Goal: Information Seeking & Learning: Learn about a topic

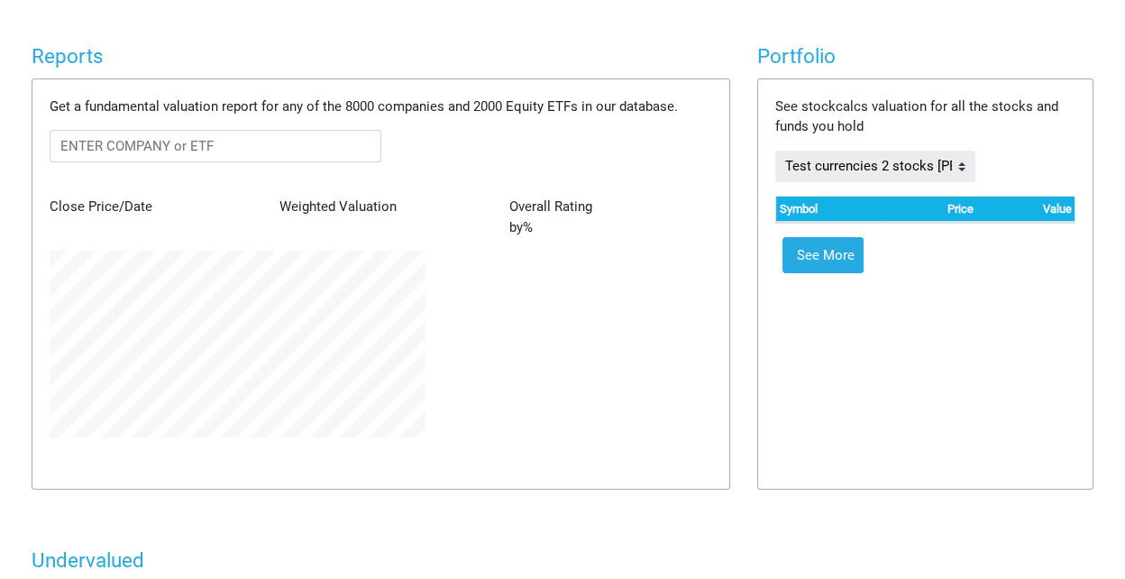
scroll to position [186, 402]
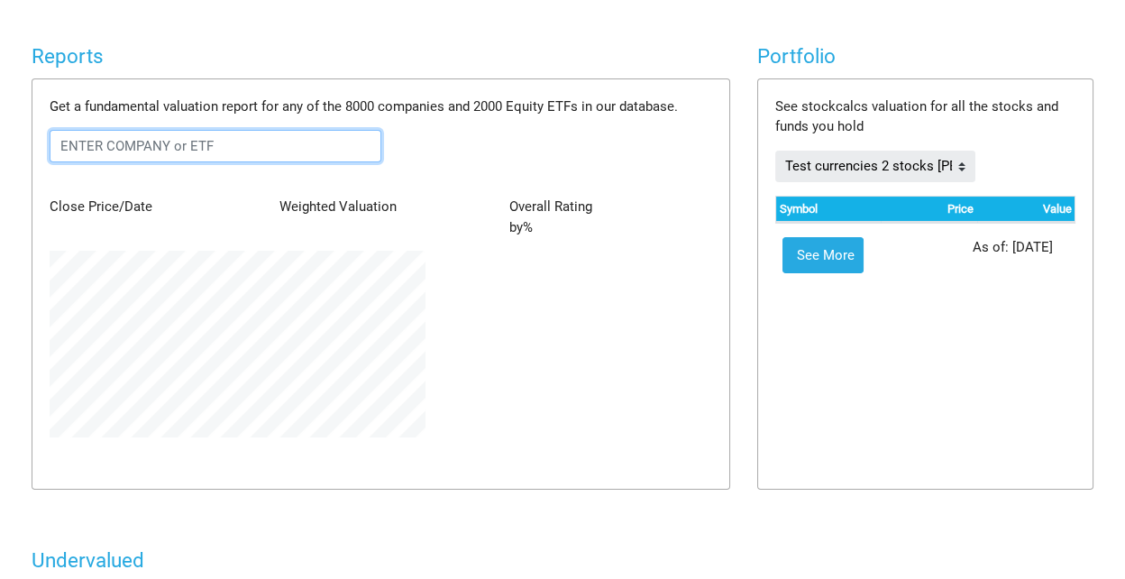
click at [133, 142] on input "text" at bounding box center [216, 146] width 332 height 32
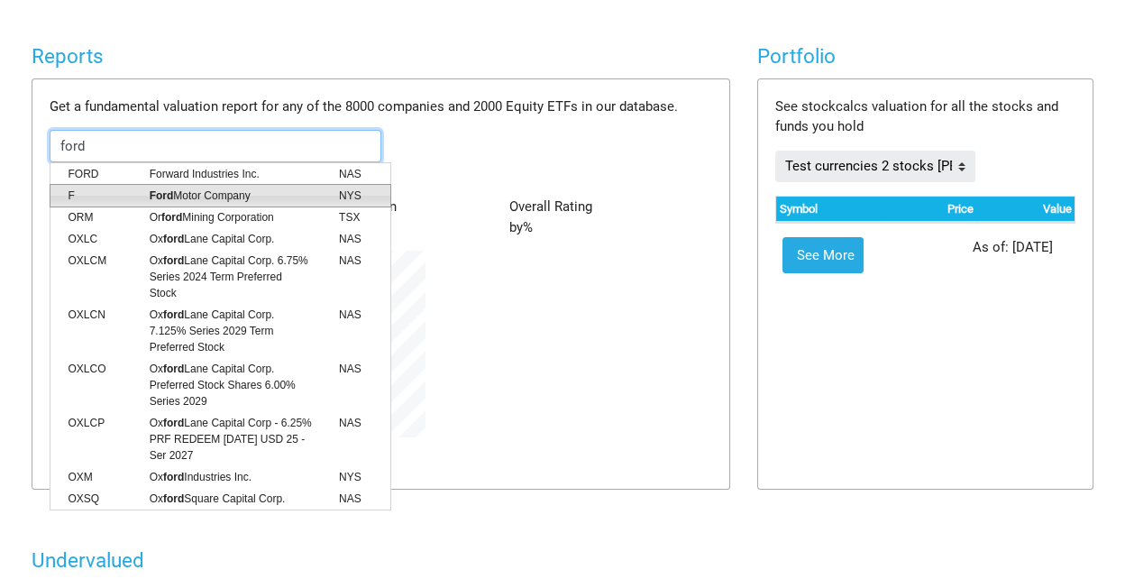
click at [189, 194] on span "Ford Motor Company" at bounding box center [230, 195] width 189 height 16
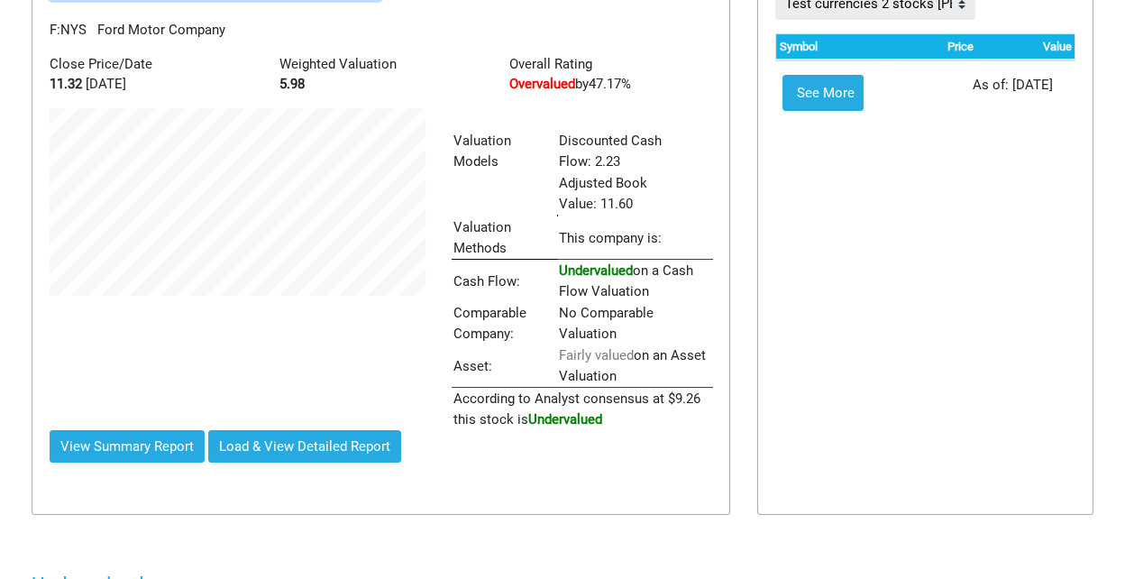
scroll to position [0, 0]
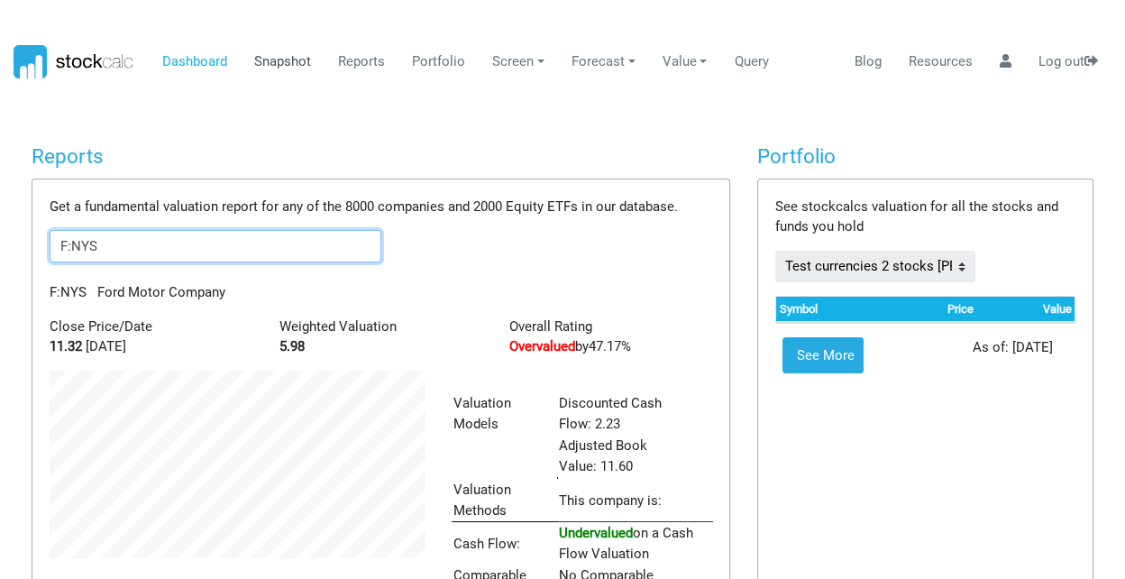
type input "F:NYS"
click at [281, 60] on link "Snapshot" at bounding box center [283, 62] width 70 height 34
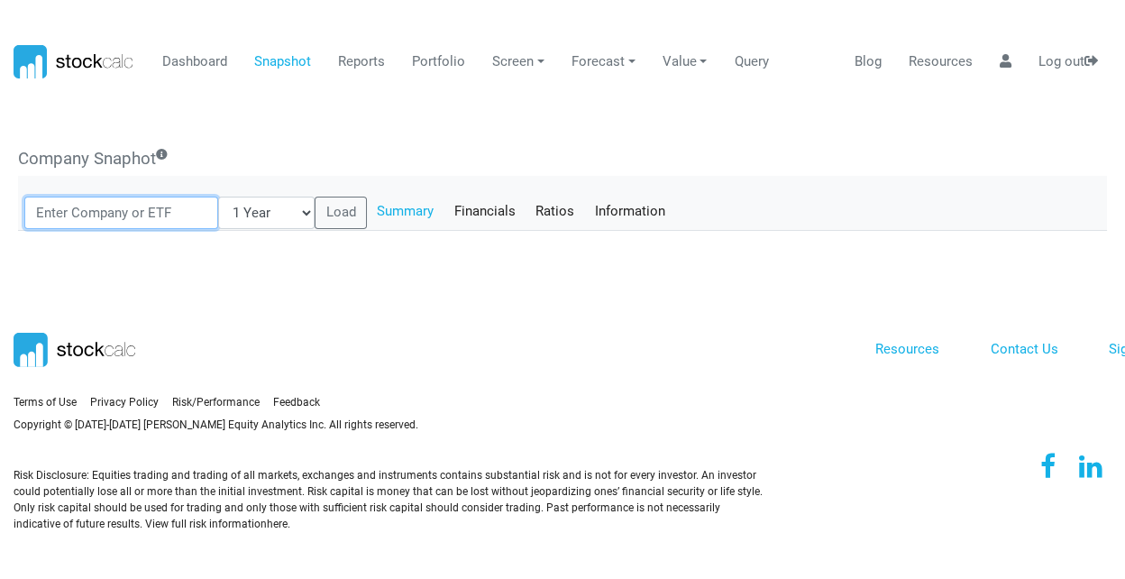
click at [88, 210] on input "text" at bounding box center [121, 212] width 194 height 32
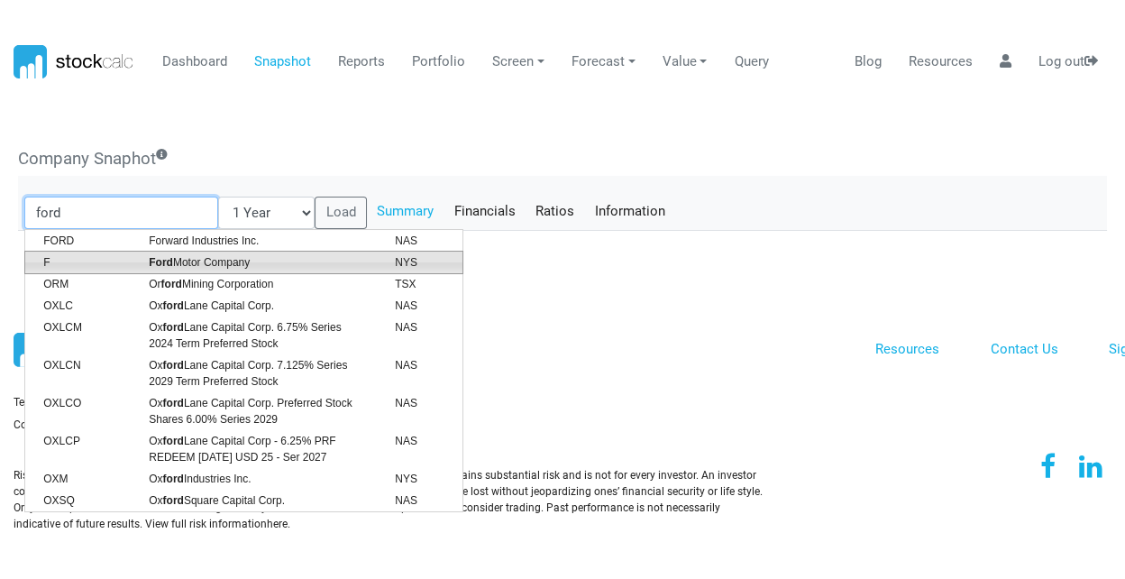
click at [171, 265] on strong "Ford" at bounding box center [161, 262] width 24 height 13
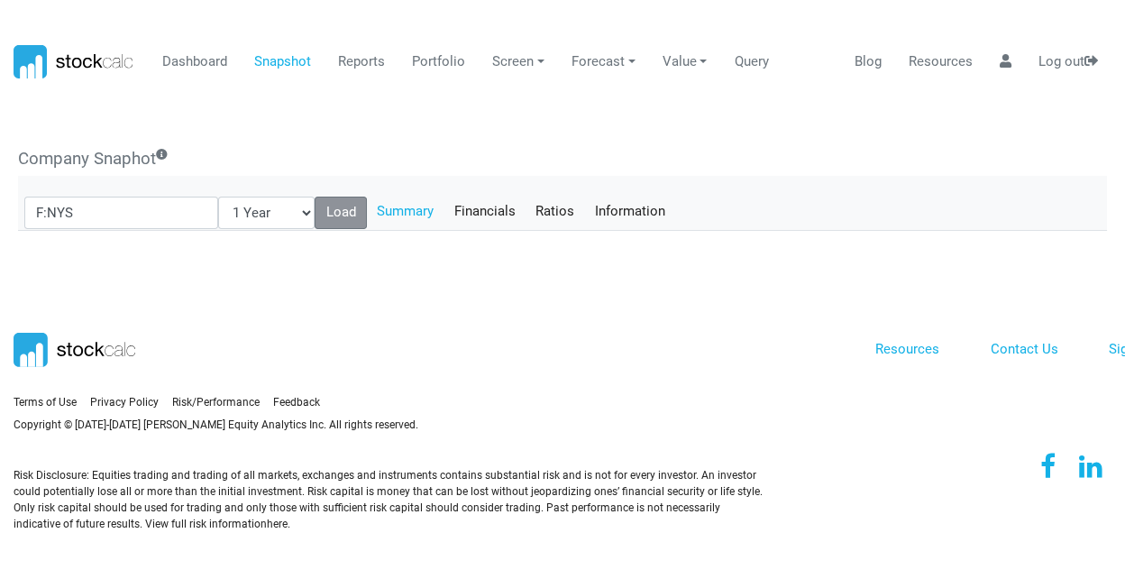
click at [325, 211] on button "Load" at bounding box center [341, 212] width 52 height 32
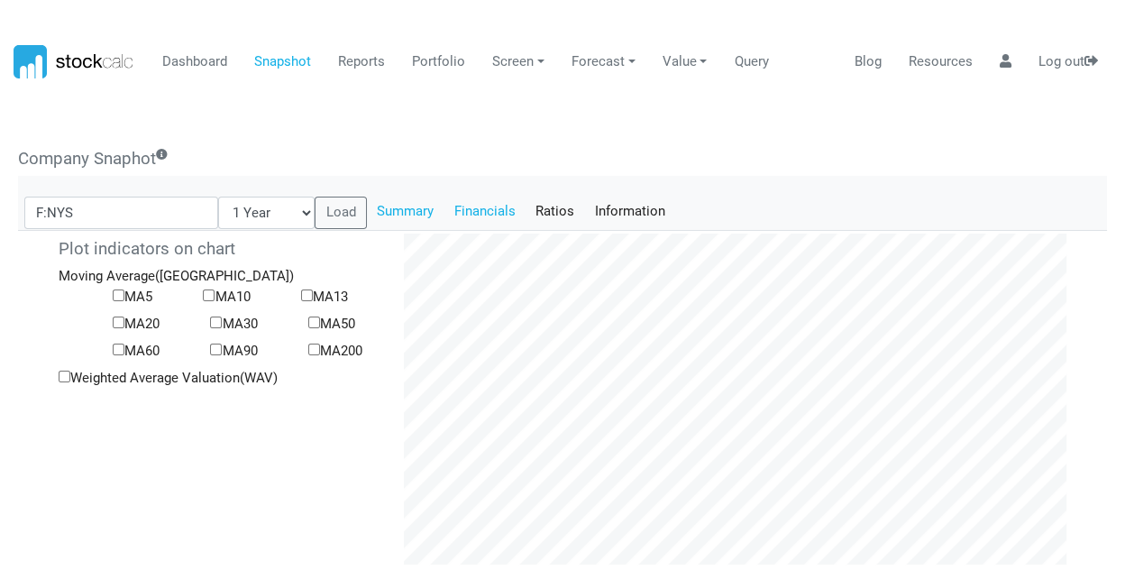
click at [460, 209] on link "Financials" at bounding box center [484, 211] width 82 height 31
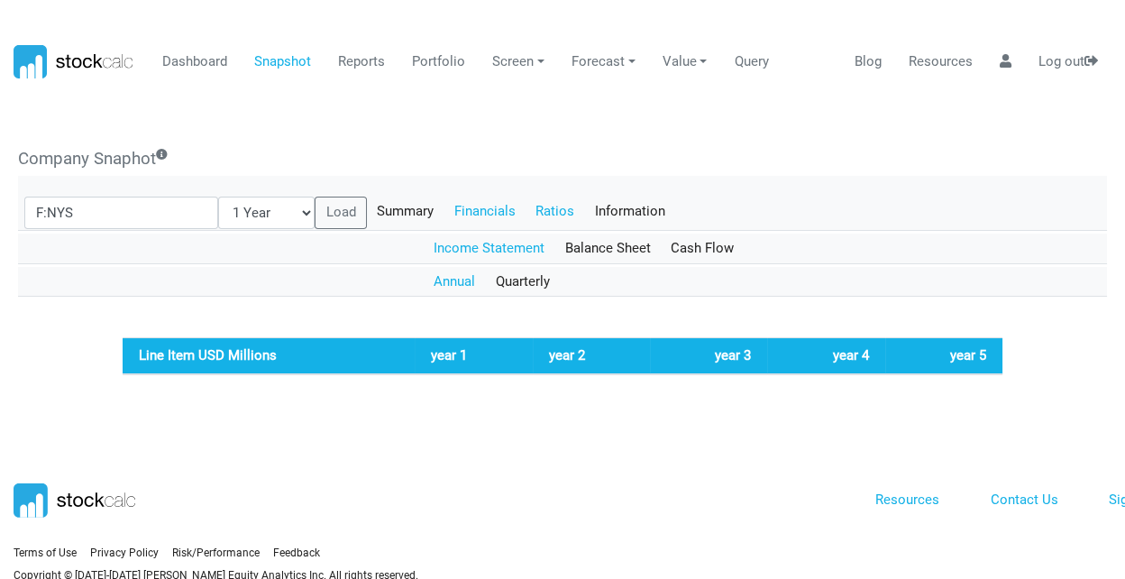
click at [536, 210] on link "Ratios" at bounding box center [554, 211] width 59 height 31
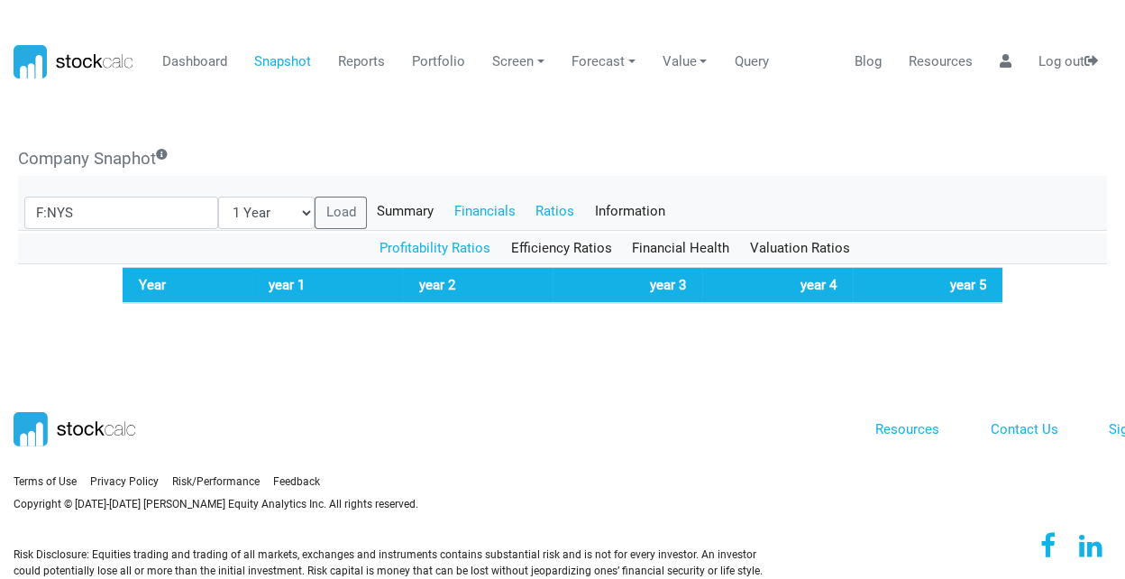
click at [474, 213] on link "Financials" at bounding box center [484, 211] width 82 height 31
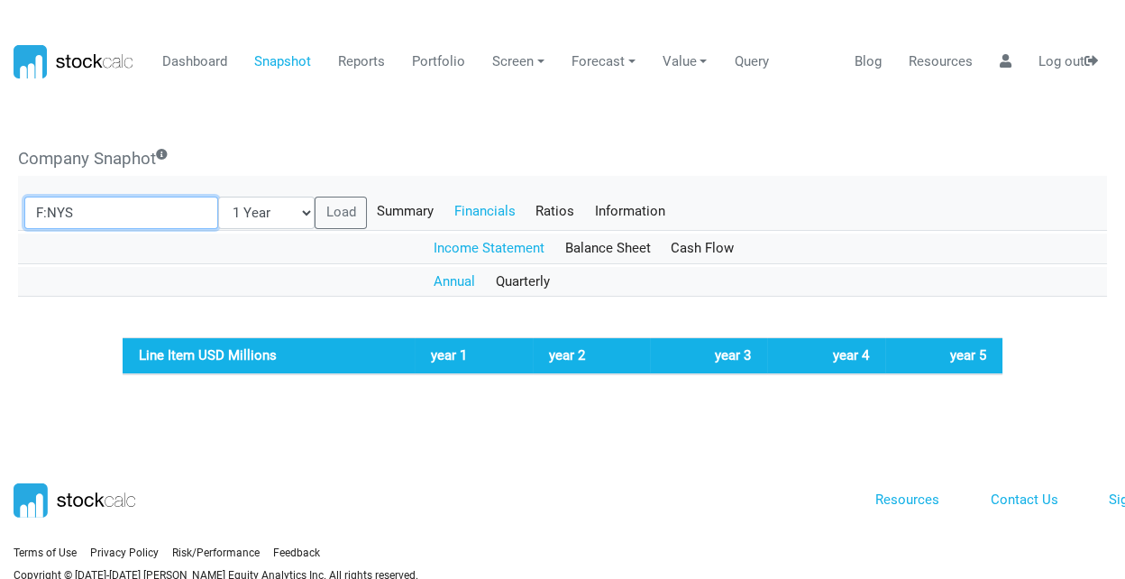
drag, startPoint x: 112, startPoint y: 212, endPoint x: 0, endPoint y: 210, distance: 111.8
click at [0, 210] on body "Dashboard Snapshot Reports Portfolio Screen Stock Screener Sector ETF Industry …" at bounding box center [562, 289] width 1125 height 579
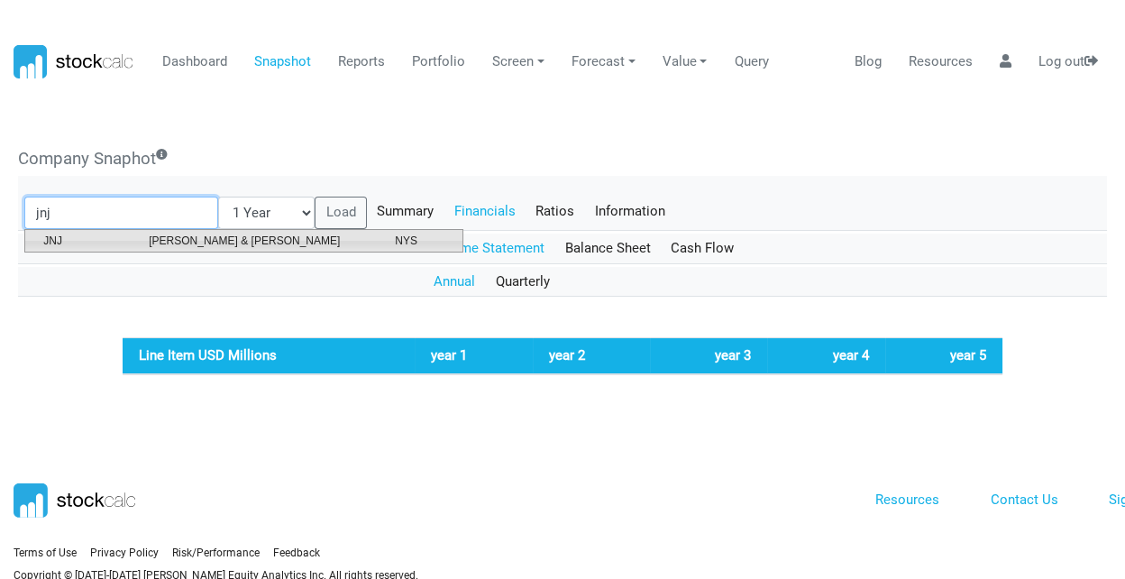
click at [219, 236] on span "[PERSON_NAME] & [PERSON_NAME]" at bounding box center [258, 241] width 246 height 16
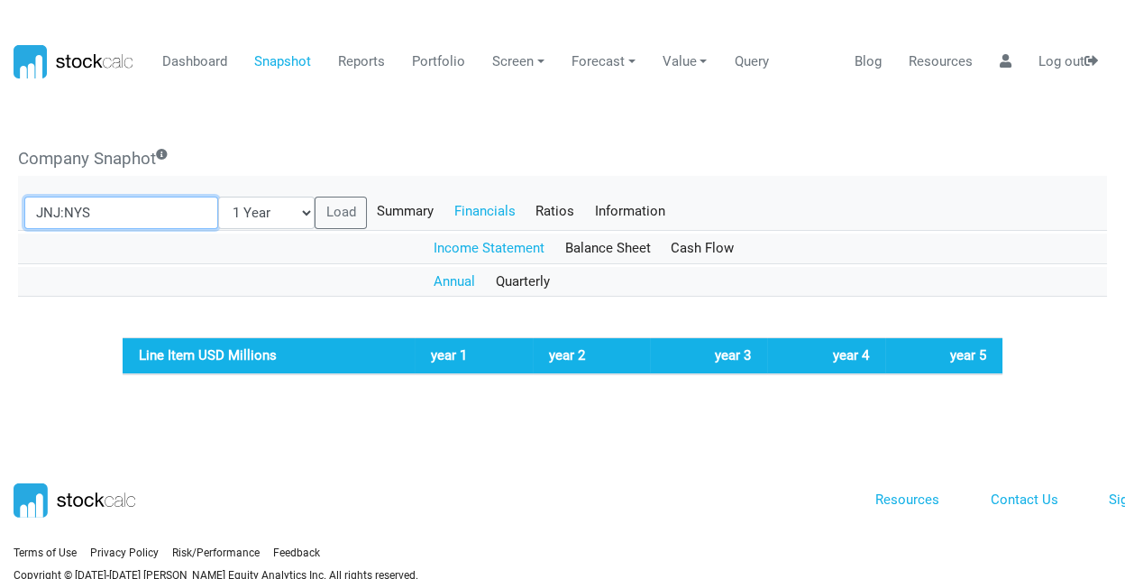
type input "JNJ:NYS"
click at [288, 212] on select "1 Year 3 Months 6 Months 1 Month 3 Years 5 Years" at bounding box center [266, 212] width 97 height 32
click at [218, 196] on select "1 Year 3 Months 6 Months 1 Month 3 Years 5 Years" at bounding box center [266, 212] width 97 height 32
click at [324, 208] on button "Load" at bounding box center [341, 212] width 52 height 32
click at [379, 205] on link "Summary" at bounding box center [406, 211] width 78 height 31
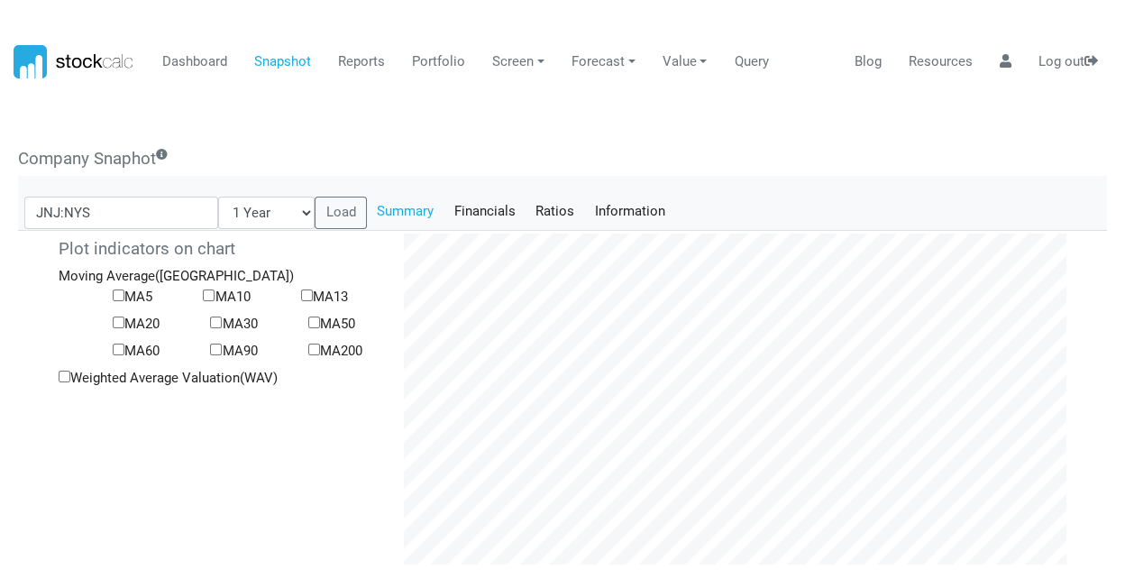
scroll to position [330, 689]
click at [471, 214] on link "Financials" at bounding box center [484, 211] width 82 height 31
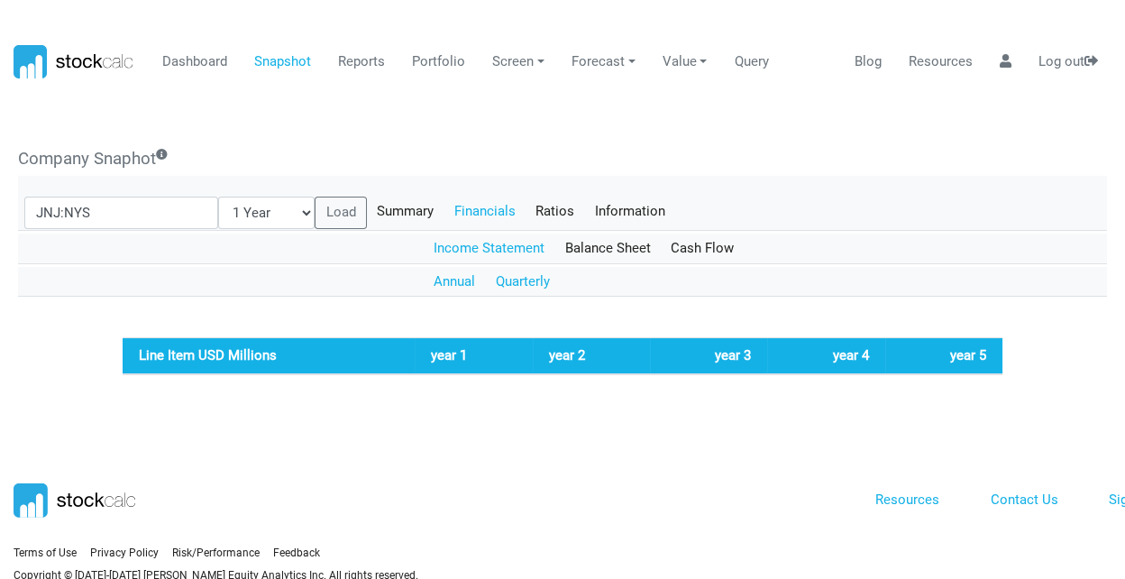
click at [520, 279] on link "Quarterly" at bounding box center [522, 282] width 75 height 31
click at [433, 280] on link "Annual" at bounding box center [455, 282] width 62 height 31
click at [594, 243] on link "Balance Sheet" at bounding box center [607, 248] width 106 height 31
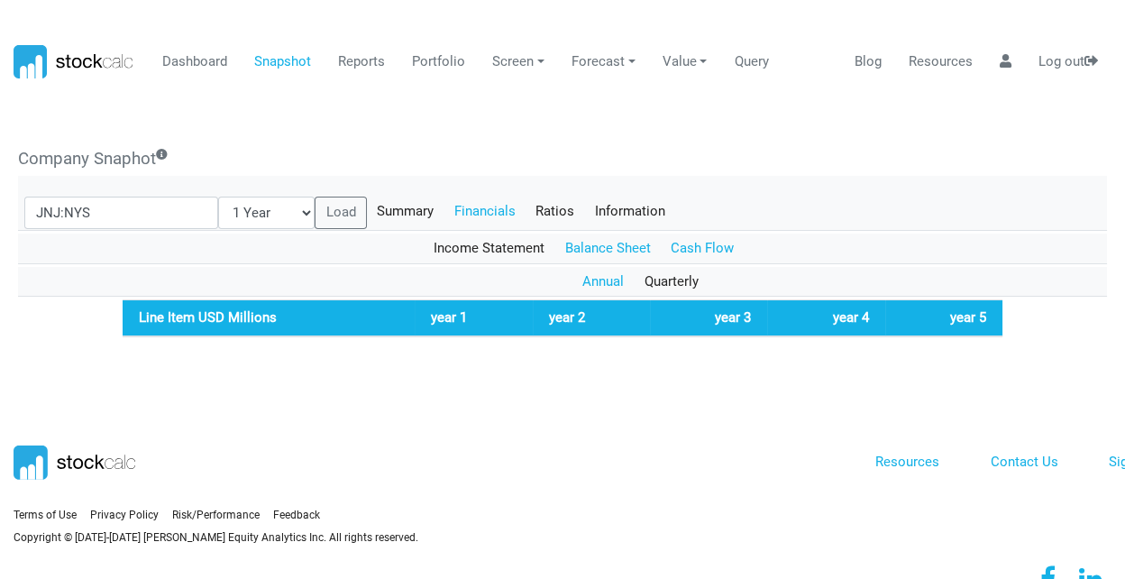
click at [701, 247] on link "Cash Flow" at bounding box center [703, 248] width 84 height 31
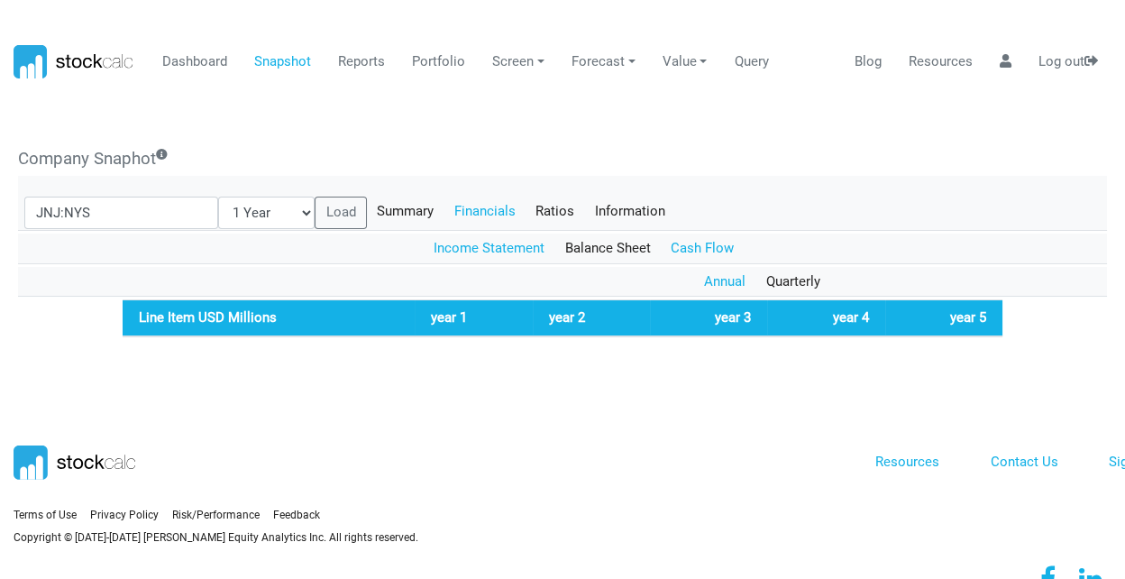
click at [464, 247] on link "Income Statement" at bounding box center [490, 248] width 132 height 31
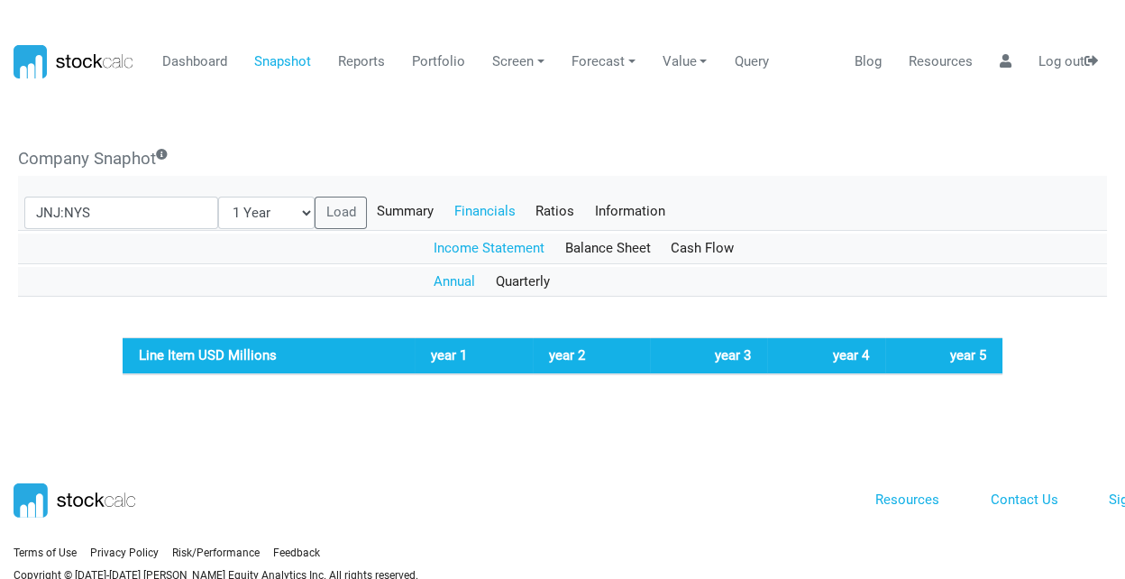
click at [63, 351] on div "Line Item USD Millions year 1 year 2 year 3 year 4 year 5 Line Item USD Million…" at bounding box center [562, 356] width 1089 height 38
click at [639, 489] on div "Resources Contact Us Sign out" at bounding box center [879, 536] width 586 height 121
click at [371, 60] on link "Reports" at bounding box center [362, 62] width 60 height 34
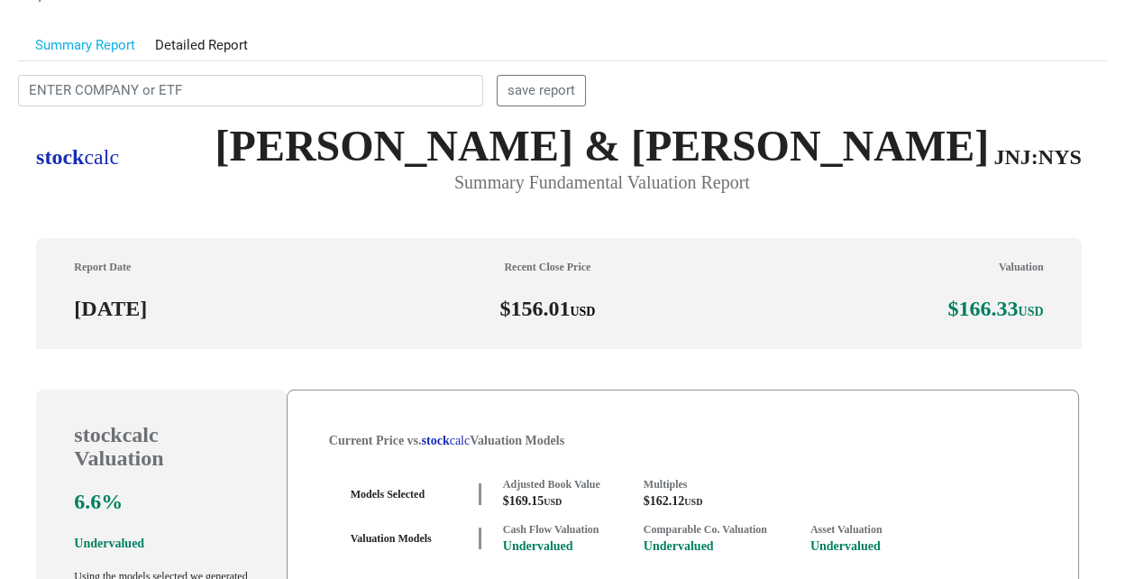
scroll to position [0, 0]
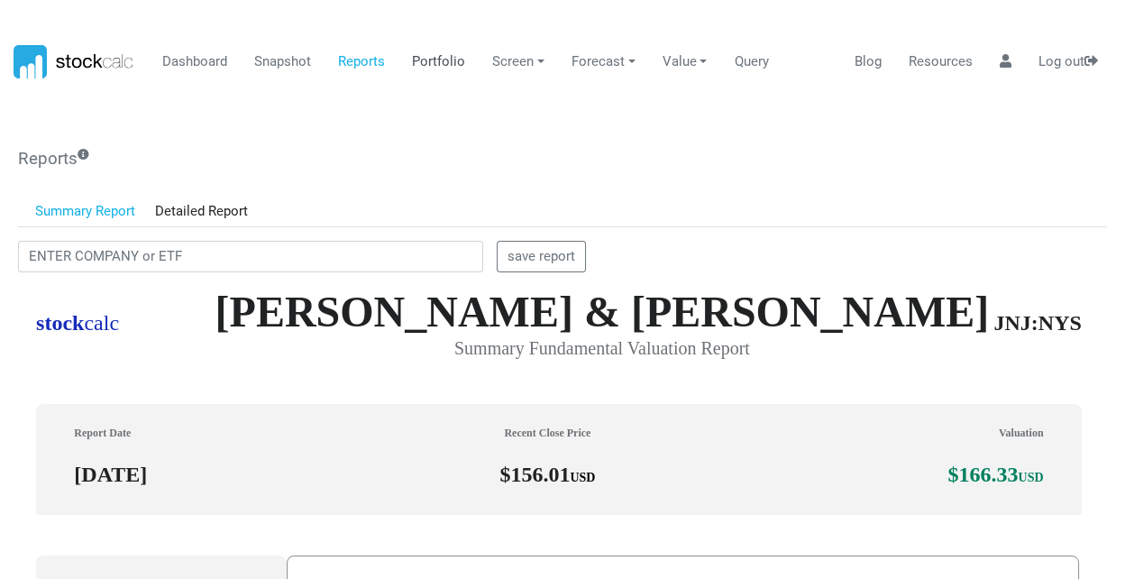
click at [434, 60] on link "Portfolio" at bounding box center [439, 62] width 67 height 34
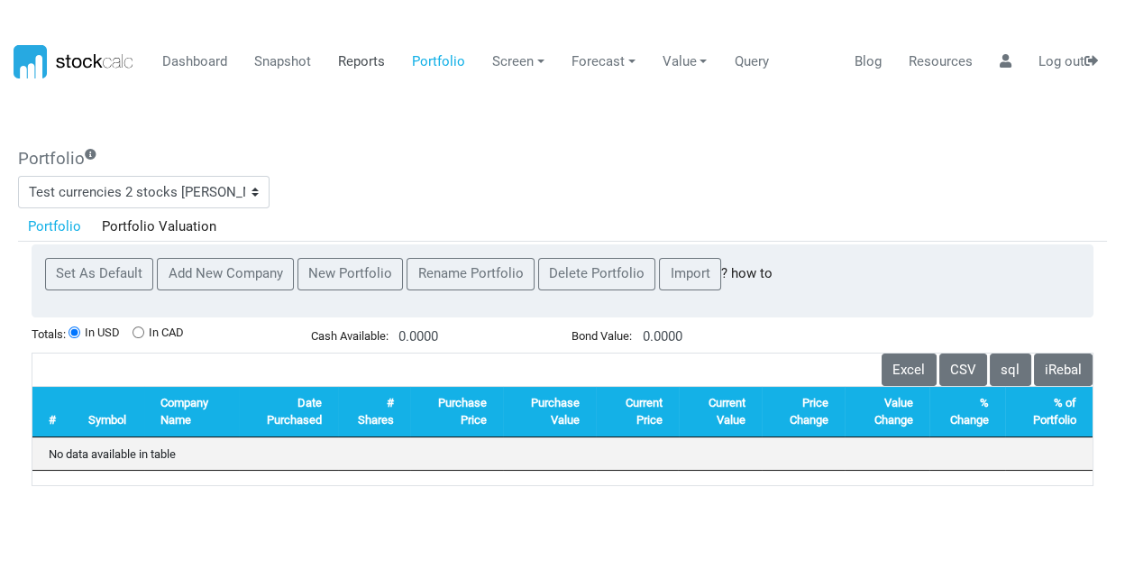
click at [361, 58] on link "Reports" at bounding box center [362, 62] width 60 height 34
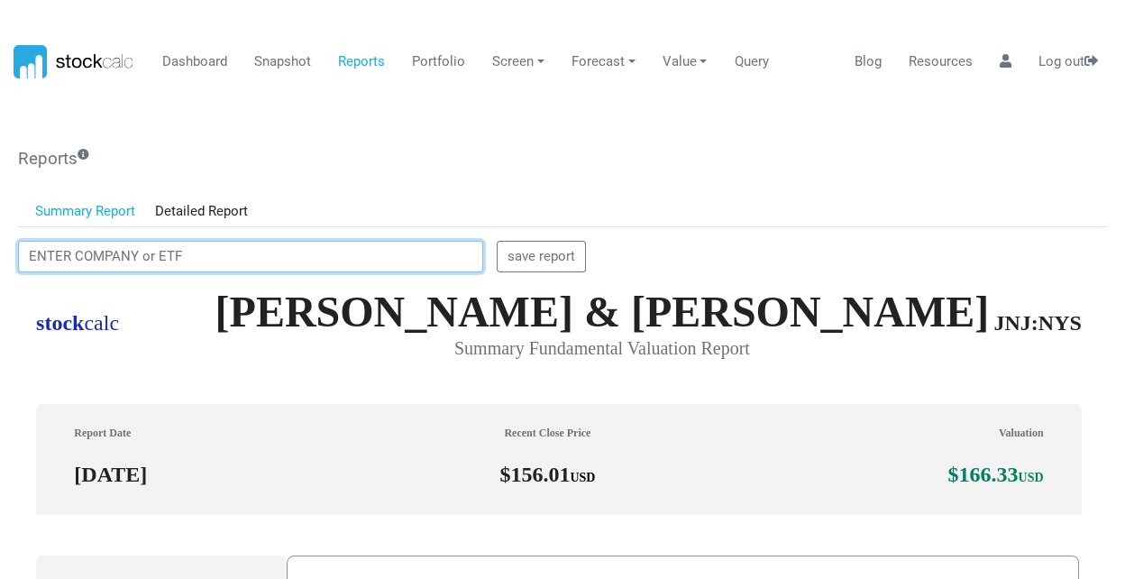
click at [141, 256] on input "text" at bounding box center [250, 257] width 465 height 32
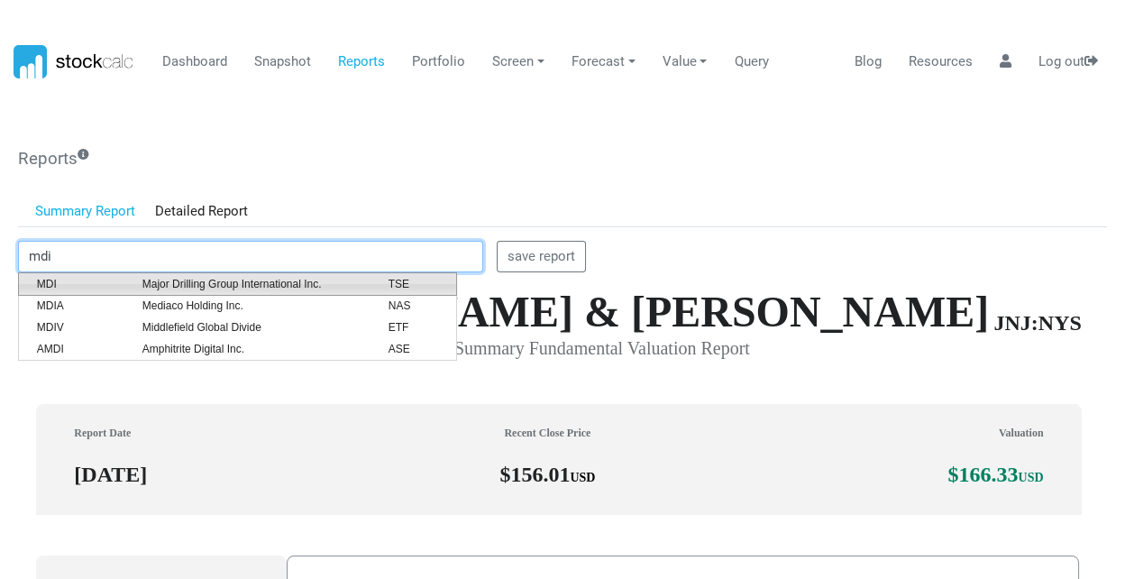
click at [220, 285] on span "Major Drilling Group International Inc." at bounding box center [252, 284] width 246 height 16
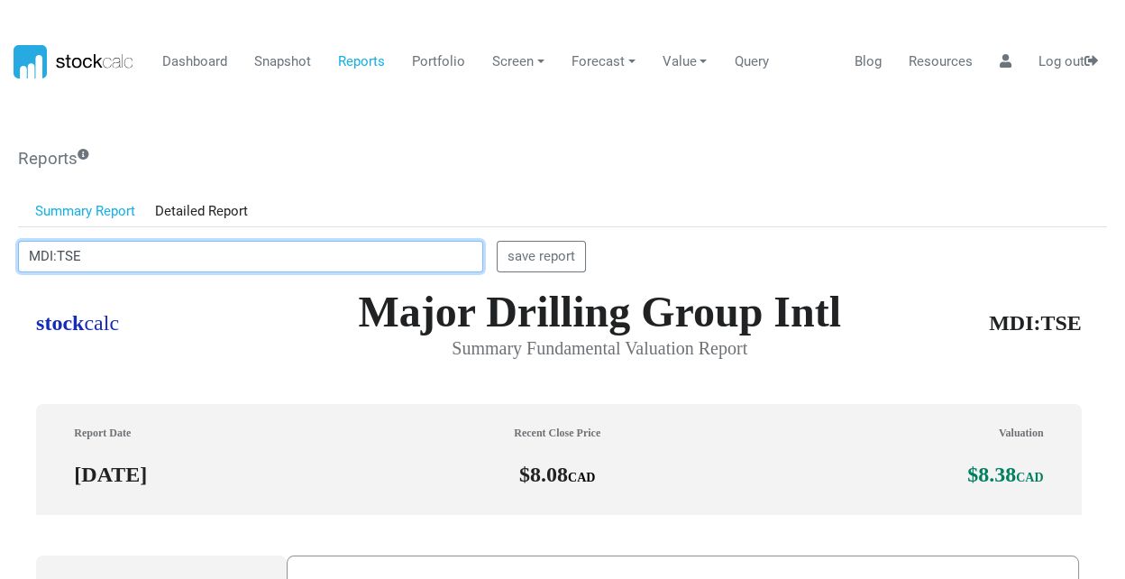
scroll to position [498, 1074]
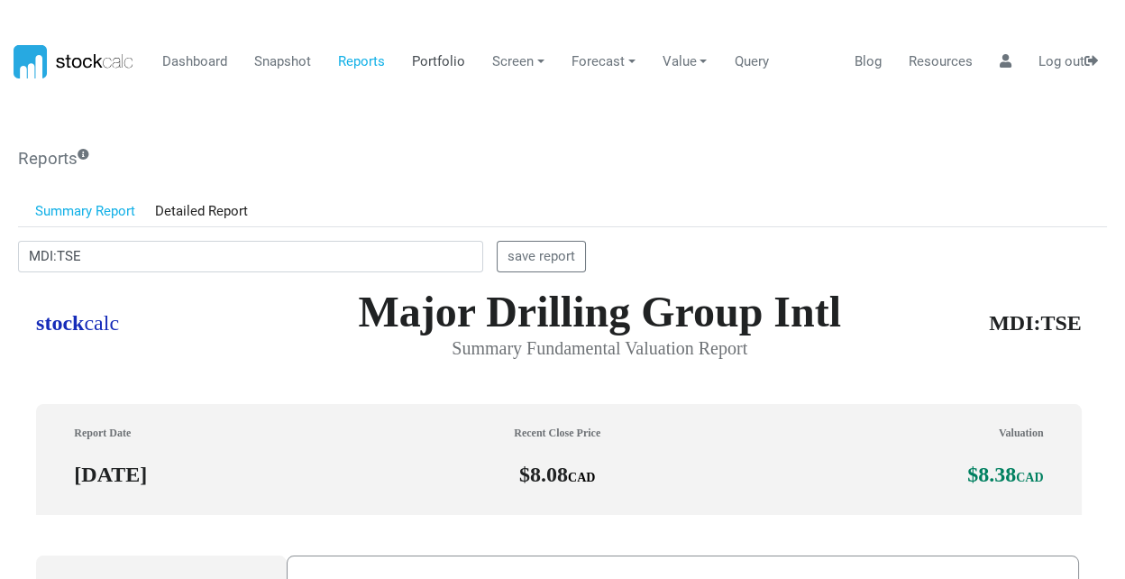
click at [445, 57] on link "Portfolio" at bounding box center [439, 62] width 67 height 34
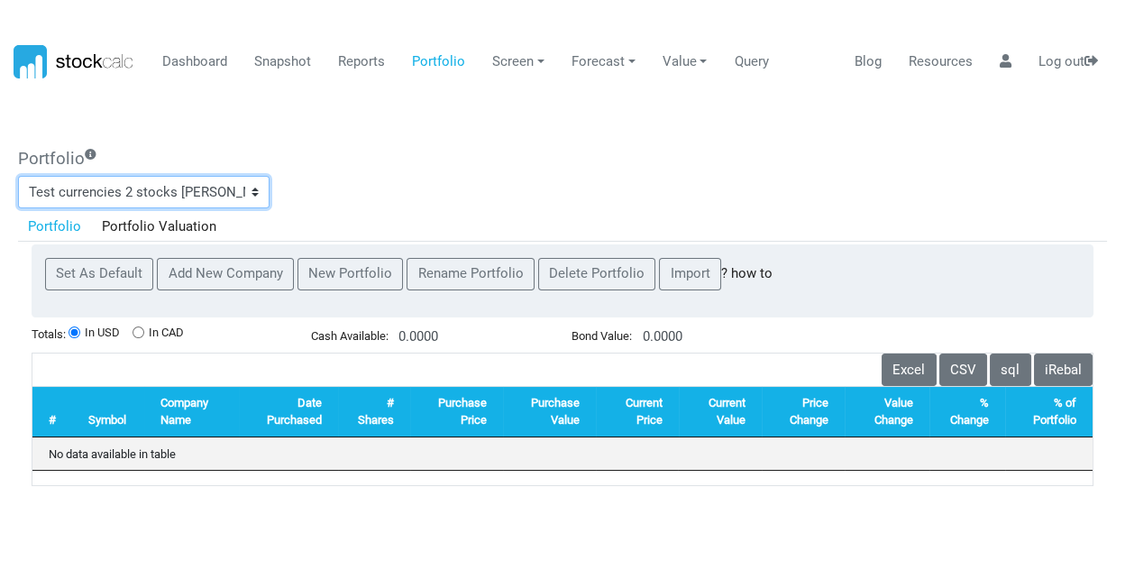
click at [254, 189] on select "987654321 Ad Agencies Ad Agencies [DATE] Ad Agencies [DATE] Ad agencies [DATE] …" at bounding box center [144, 192] width 252 height 32
click at [370, 173] on div "Portfolio 987654321 Ad Agencies Ad Agencies [DATE] Ad Agencies [DATE] Ad agenci…" at bounding box center [562, 317] width 1089 height 337
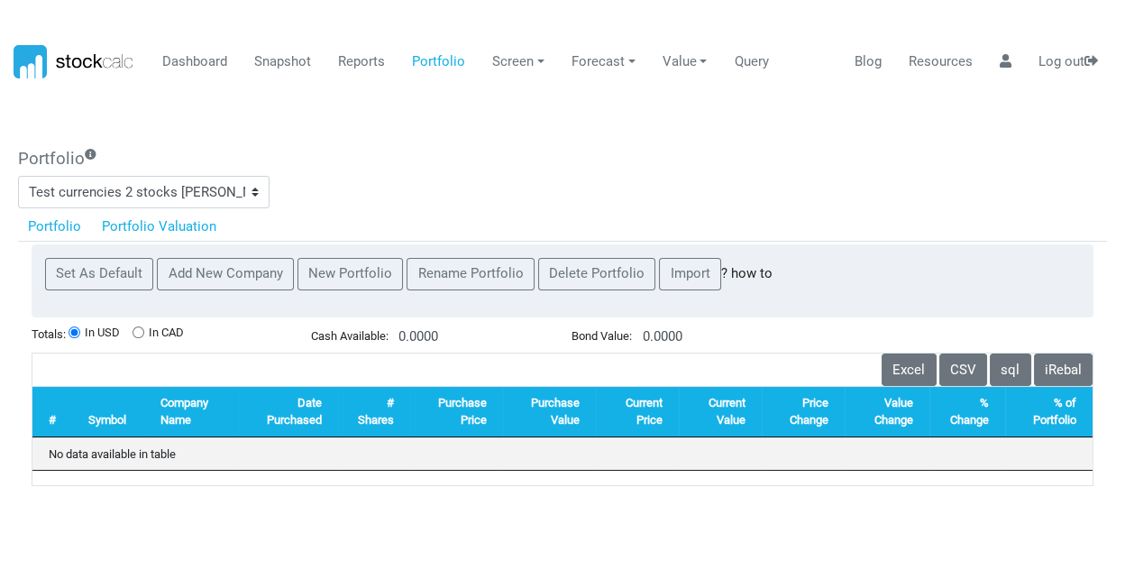
click at [147, 225] on link "Portfolio Valuation" at bounding box center [158, 226] width 135 height 31
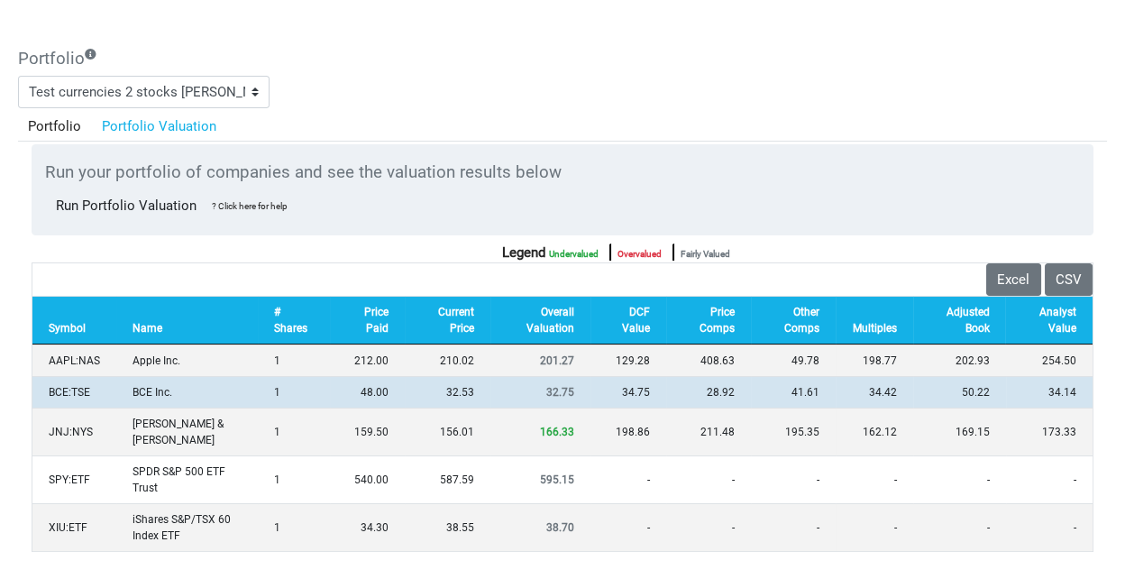
scroll to position [200, 0]
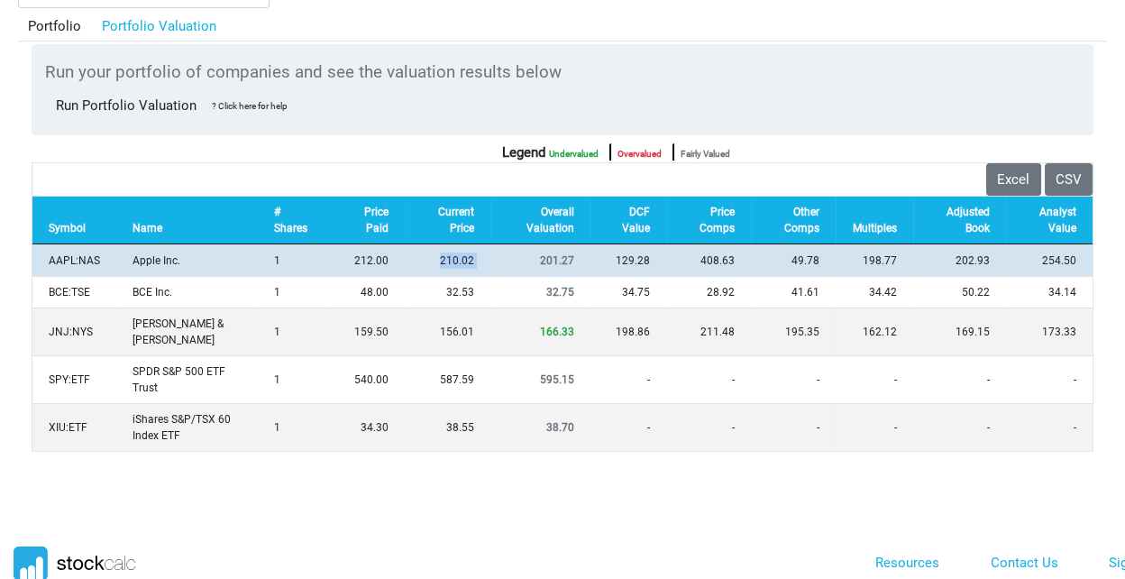
drag, startPoint x: 442, startPoint y: 262, endPoint x: 452, endPoint y: 261, distance: 10.0
click at [491, 262] on tr "AAPL:NAS Apple Inc. 1 212.00 210.02 201.27 129.28 408.63 49.78 198.77 202.93 25…" at bounding box center [562, 260] width 1060 height 32
click at [448, 260] on td "210.02" at bounding box center [447, 260] width 85 height 32
click at [460, 260] on td "210.02" at bounding box center [447, 260] width 85 height 32
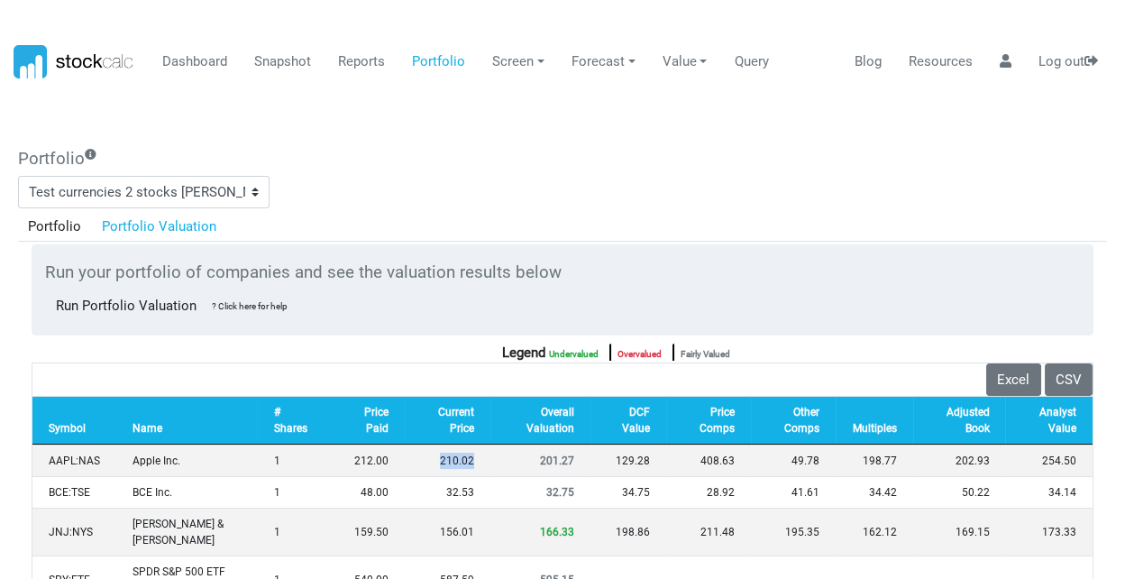
scroll to position [0, 0]
click at [373, 62] on link "Reports" at bounding box center [362, 62] width 60 height 34
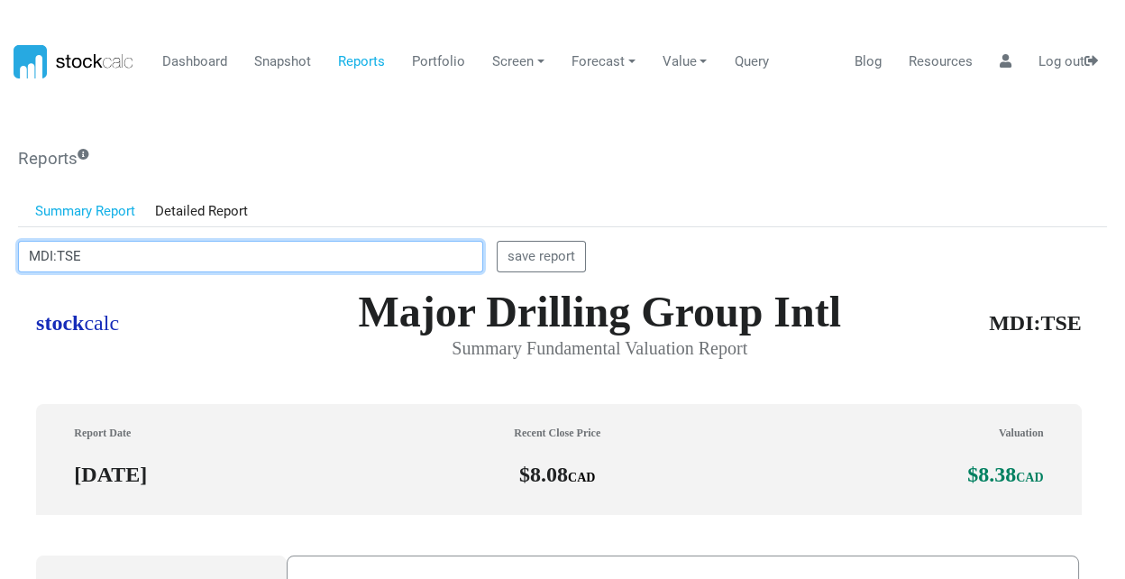
drag, startPoint x: 178, startPoint y: 242, endPoint x: 0, endPoint y: 256, distance: 179.1
click at [0, 256] on body "Dashboard Snapshot Reports Portfolio Screen Stock Screener Sector ETF Industry …" at bounding box center [562, 289] width 1125 height 579
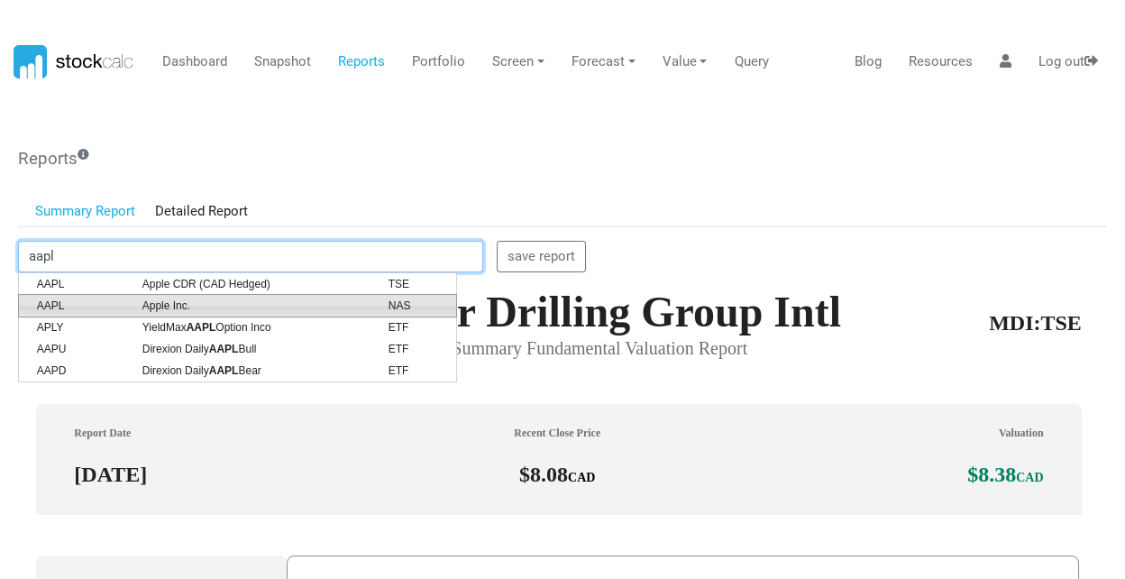
click at [159, 306] on span "Apple Inc." at bounding box center [252, 305] width 246 height 16
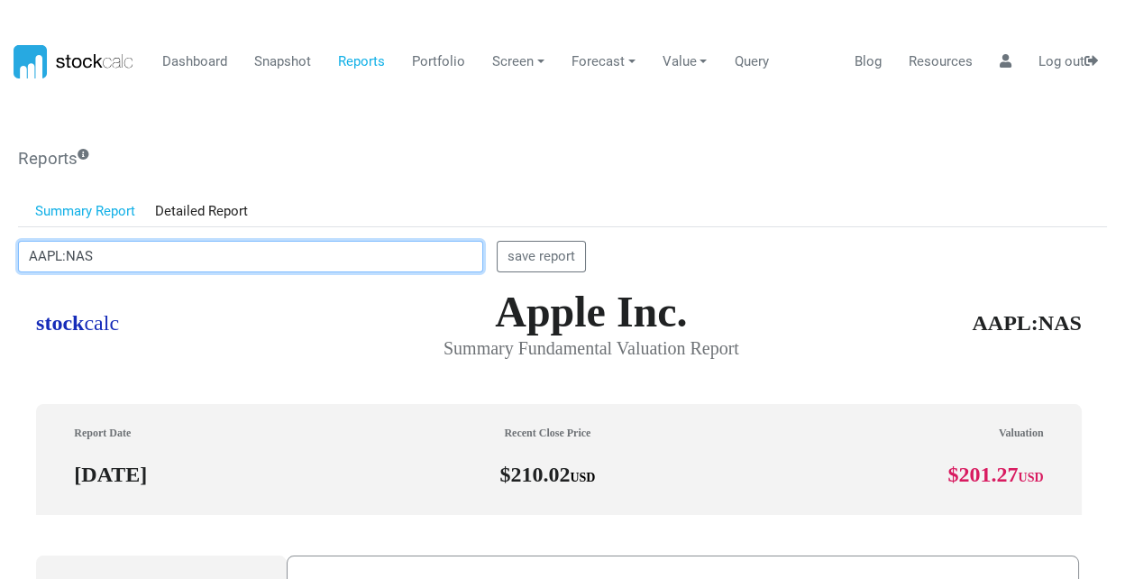
scroll to position [498, 1074]
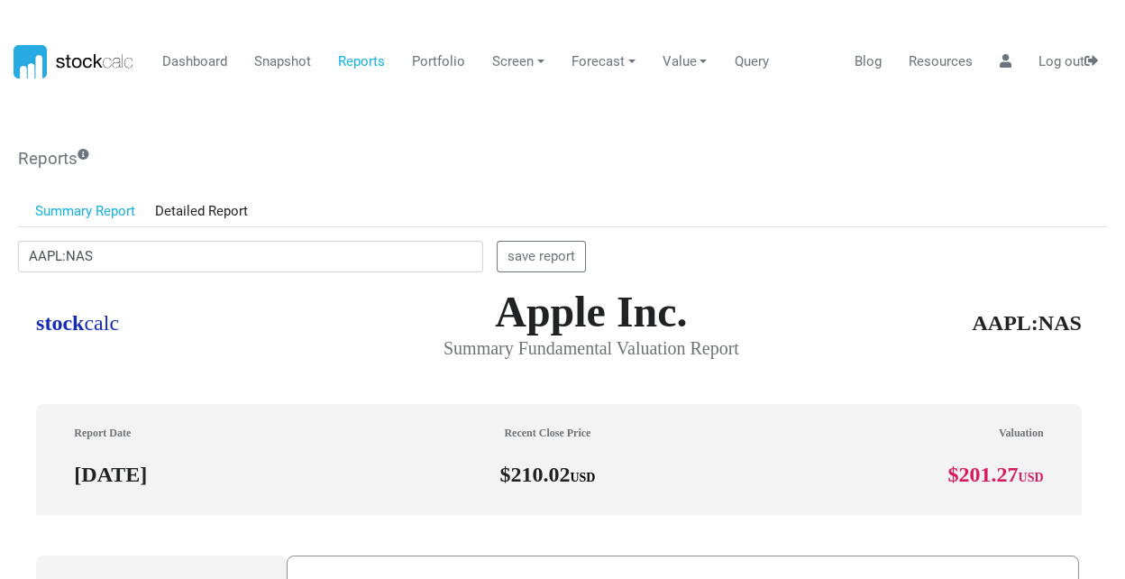
click at [471, 170] on div "Reports Summary Report Detailed Report AAPL:NAS save report save report" at bounding box center [562, 474] width 1089 height 650
click at [434, 62] on link "Portfolio" at bounding box center [439, 62] width 67 height 34
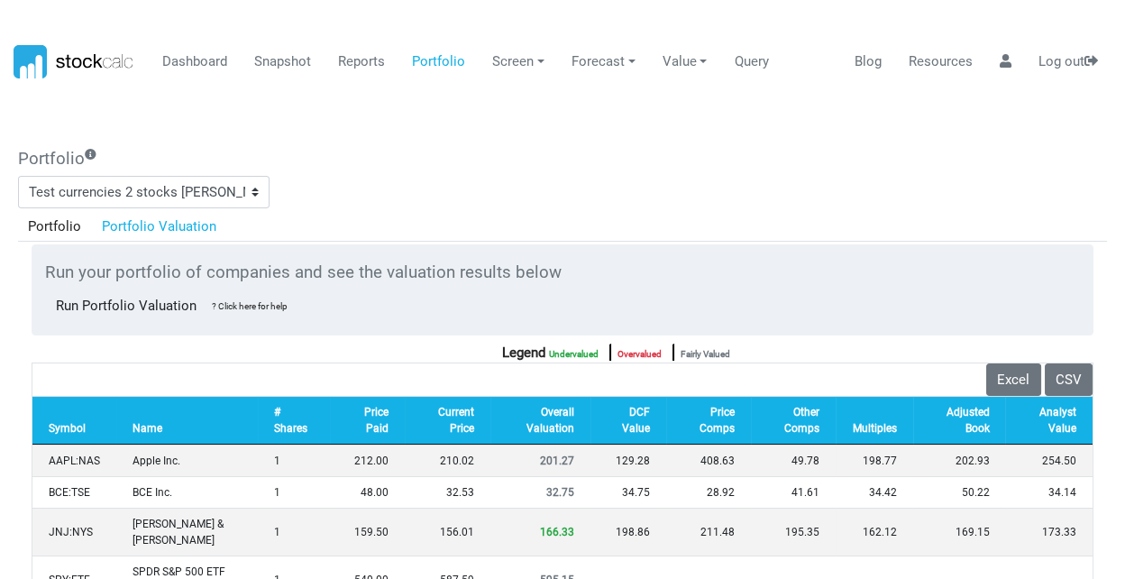
click at [699, 228] on ul "Portfolio Portfolio Valuation" at bounding box center [562, 226] width 1089 height 31
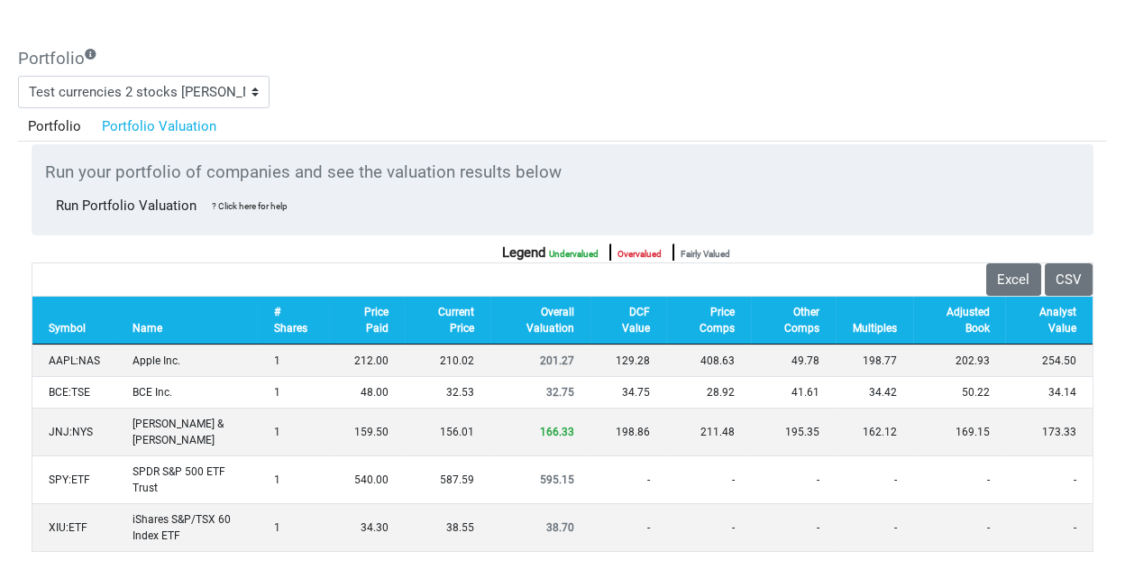
scroll to position [0, 0]
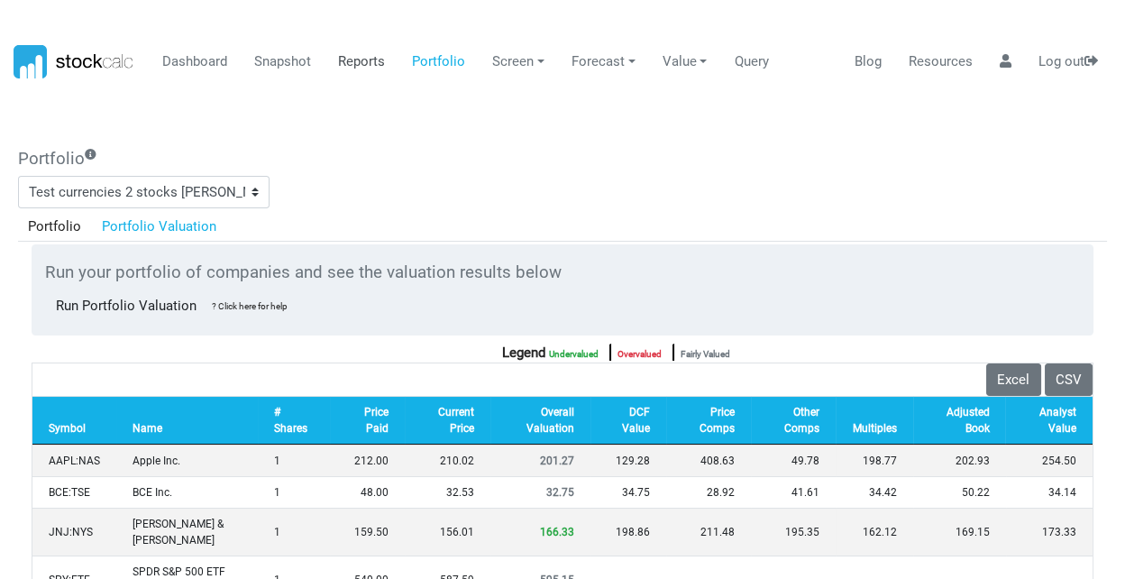
click at [365, 57] on link "Reports" at bounding box center [362, 62] width 60 height 34
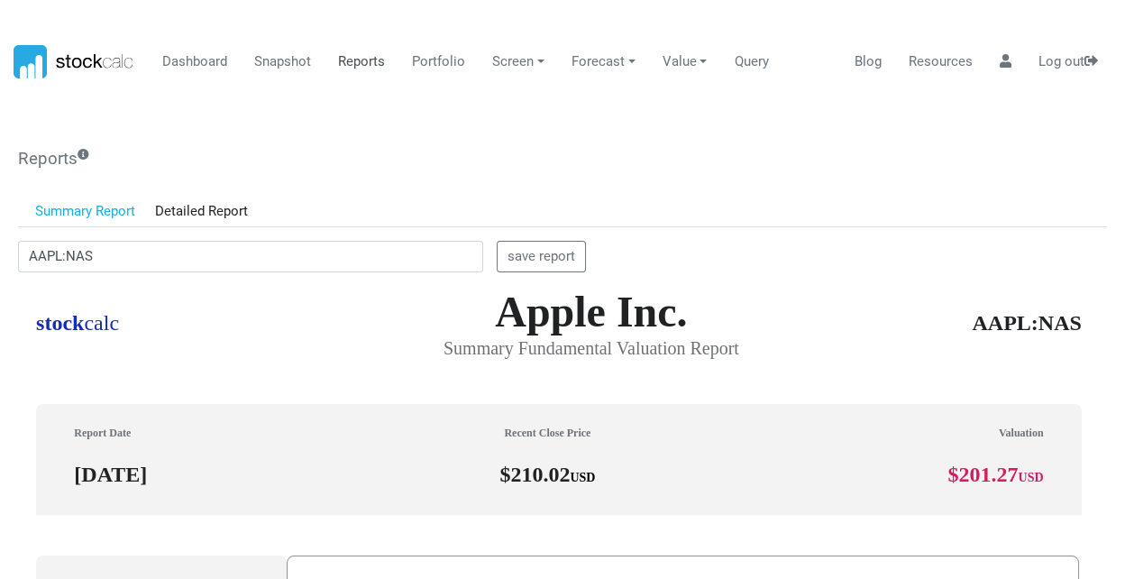
scroll to position [900870, 900294]
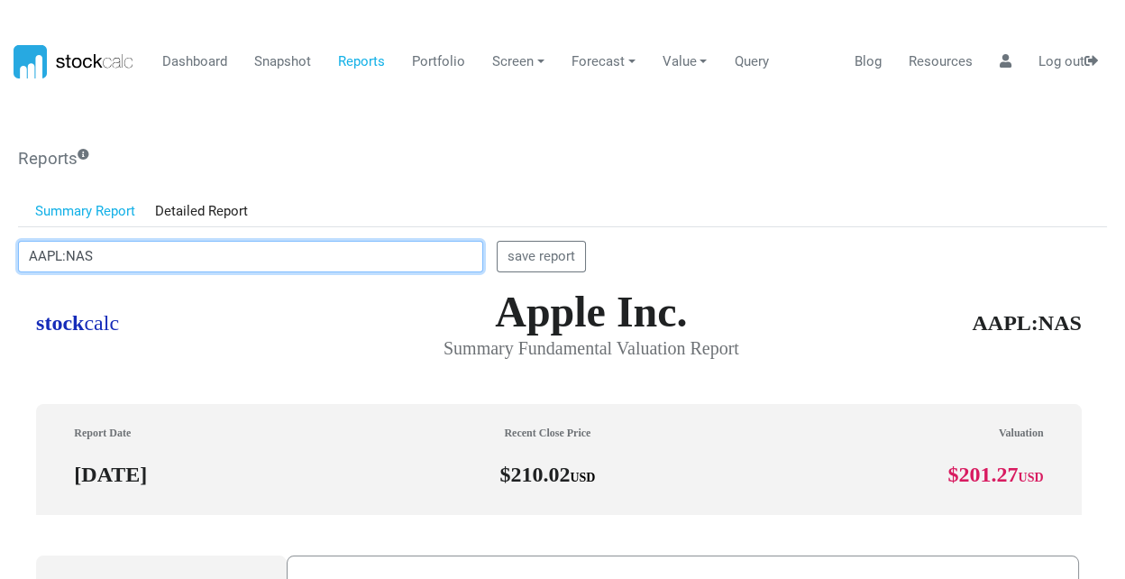
drag, startPoint x: 219, startPoint y: 255, endPoint x: 0, endPoint y: 246, distance: 219.2
click at [4, 248] on body "Dashboard Snapshot Reports Portfolio Screen Stock Screener Sector ETF Industry …" at bounding box center [562, 289] width 1125 height 579
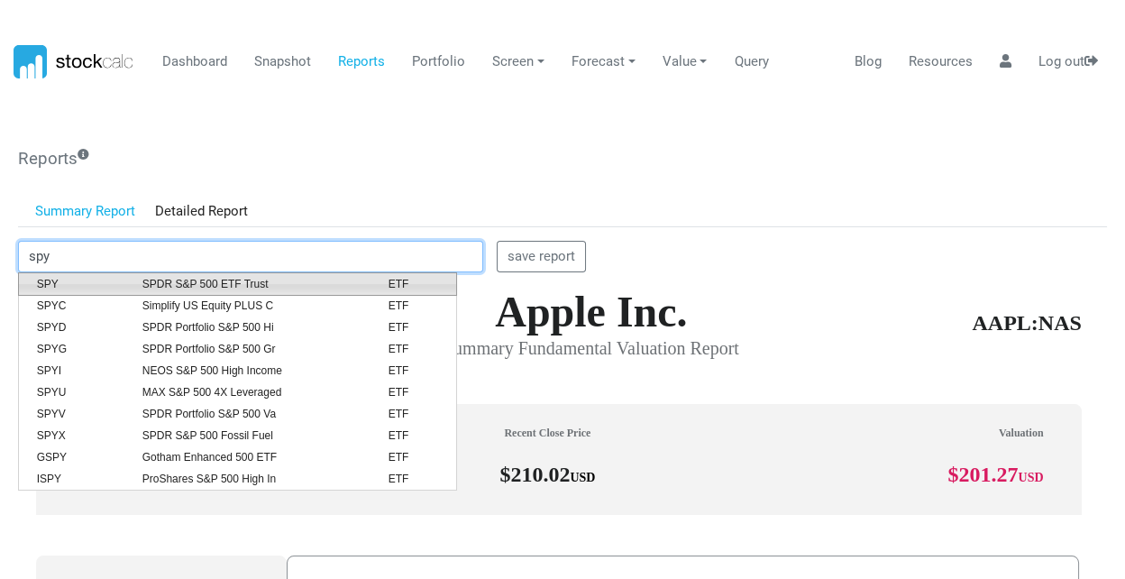
click at [180, 288] on span "SPDR S&P 500 ETF Trust" at bounding box center [252, 284] width 246 height 16
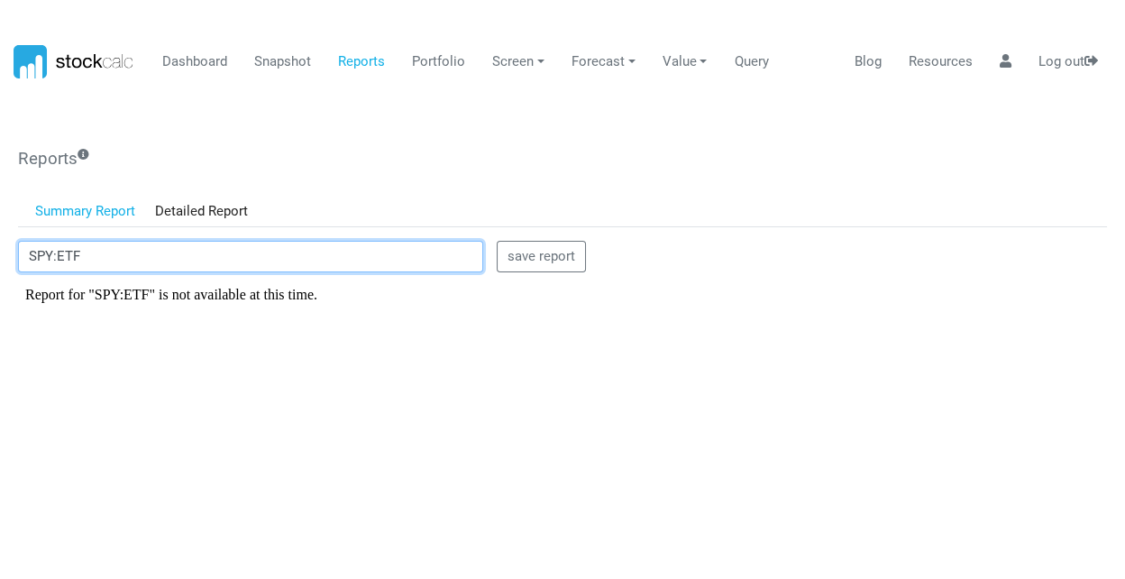
type input "SPY:ETF"
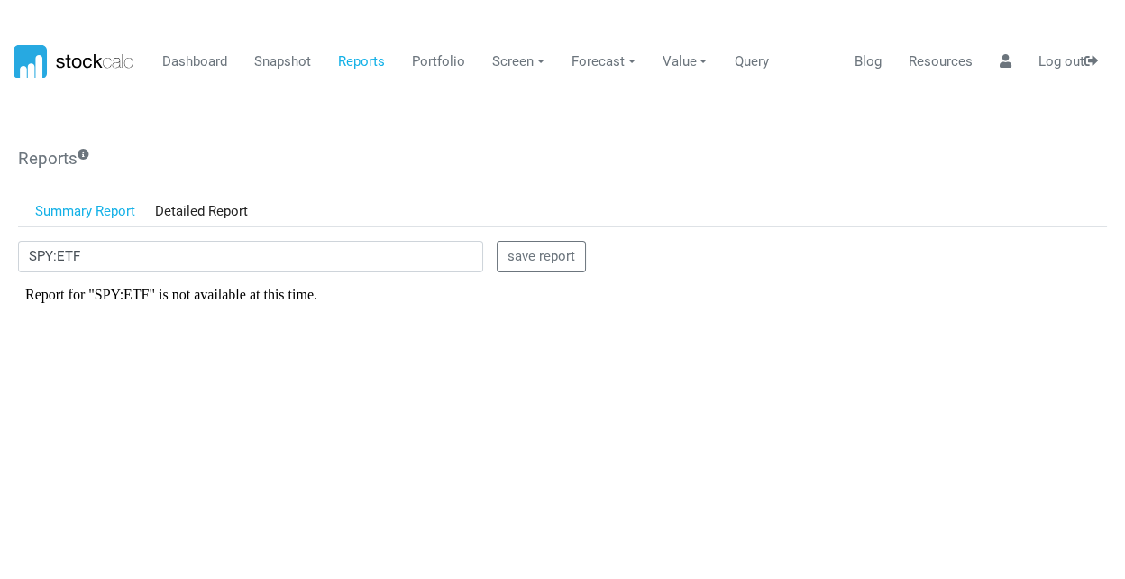
click at [188, 298] on body "Report for "SPY:ETF" is not available at this time." at bounding box center [561, 294] width 1074 height 16
click at [187, 298] on body "Report for "SPY:ETF" is not available at this time." at bounding box center [561, 294] width 1074 height 16
click at [421, 149] on h5 "Reports" at bounding box center [562, 159] width 1089 height 21
click at [446, 131] on body "Dashboard Snapshot Reports Portfolio Screen Stock Screener Sector ETF Industry …" at bounding box center [562, 289] width 1125 height 579
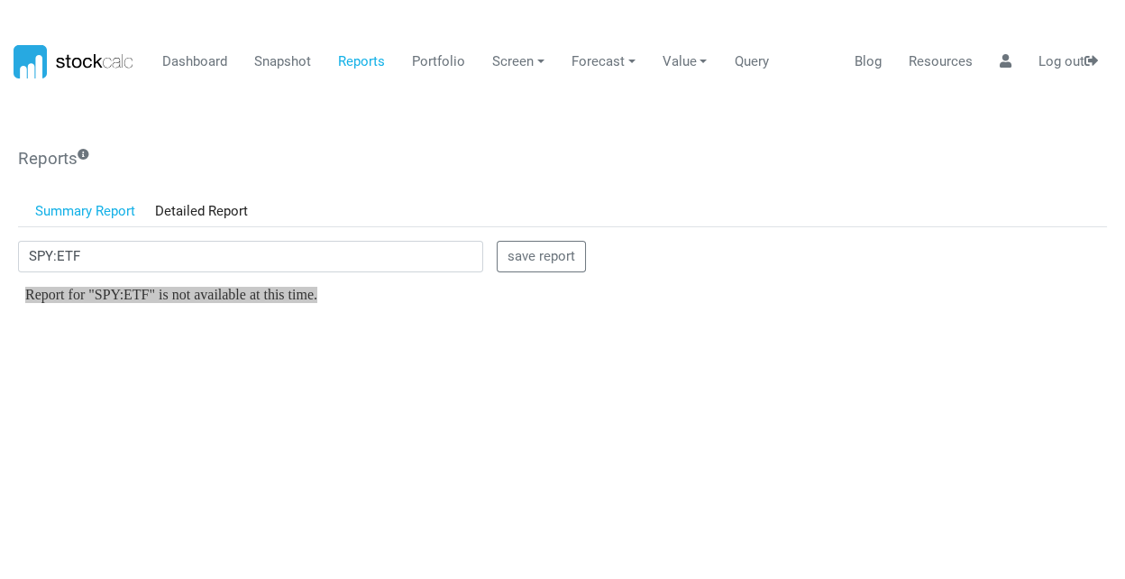
click at [632, 145] on div "Reports Get a fundamental valuation report for any of the 8000 companies and 20…" at bounding box center [562, 471] width 1102 height 669
